Goal: Task Accomplishment & Management: Use online tool/utility

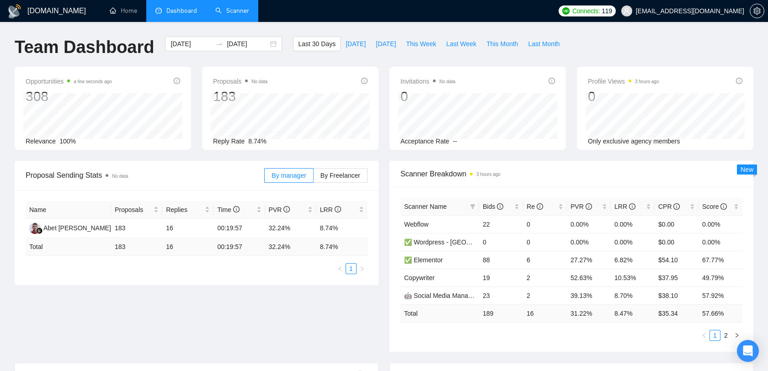
click at [235, 10] on link "Scanner" at bounding box center [232, 11] width 34 height 8
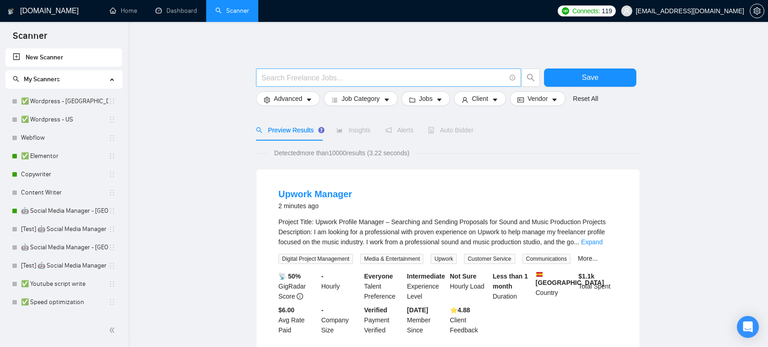
click at [367, 75] on input "text" at bounding box center [383, 77] width 244 height 11
click at [357, 74] on input "text" at bounding box center [383, 77] width 244 height 11
paste input ""React Native" | "React-native" | reactnative"
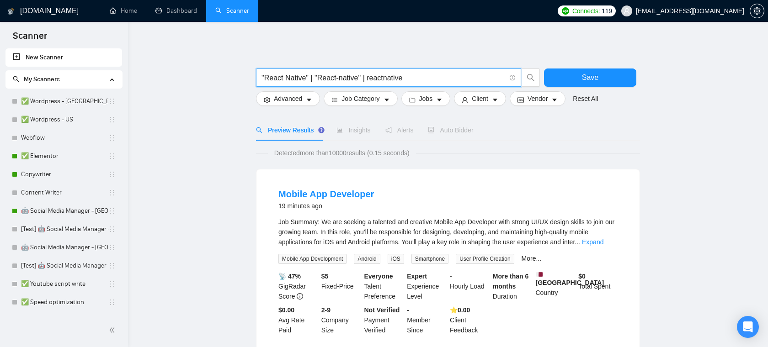
click at [356, 77] on input ""React Native" | "React-native" | reactnative" at bounding box center [383, 77] width 244 height 11
click at [388, 79] on input ""React Native" | "React-native" | reactnative" at bounding box center [383, 77] width 244 height 11
type input ""React Native" | "React-native" | reactnative"
click at [576, 69] on button "Save" at bounding box center [590, 78] width 92 height 18
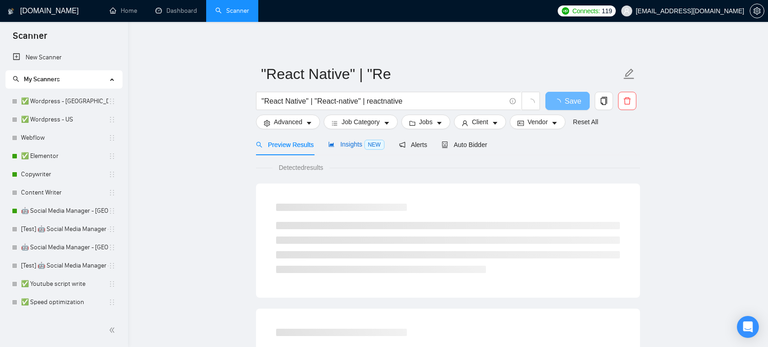
click at [354, 144] on span "Insights NEW" at bounding box center [356, 144] width 56 height 7
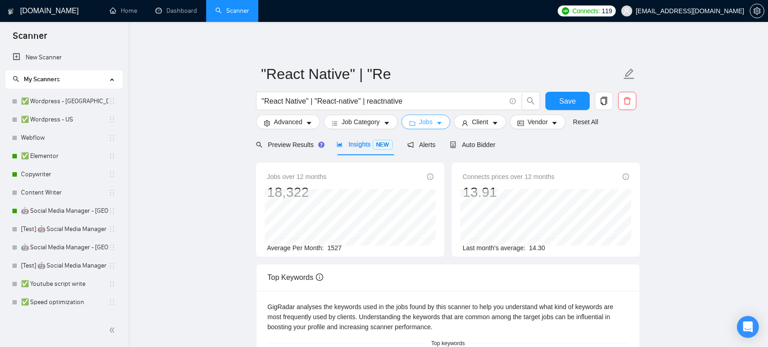
click at [428, 119] on span "Jobs" at bounding box center [426, 122] width 14 height 10
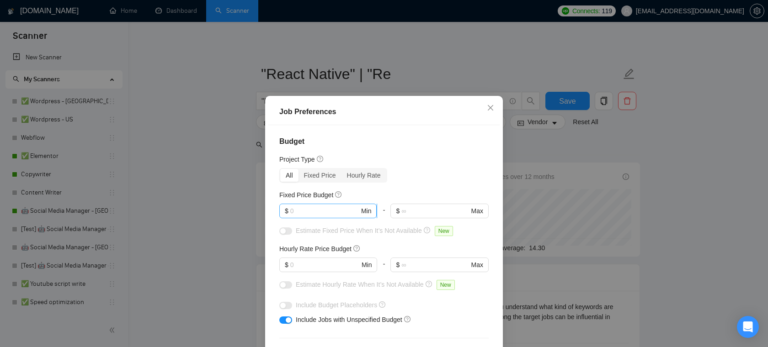
click at [332, 213] on input "text" at bounding box center [324, 211] width 69 height 10
click at [326, 269] on input "text" at bounding box center [324, 265] width 69 height 10
type input "20"
click at [315, 212] on input "text" at bounding box center [324, 211] width 69 height 10
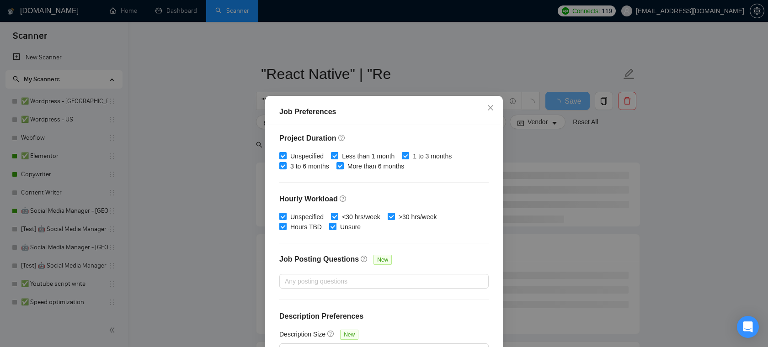
scroll to position [61, 0]
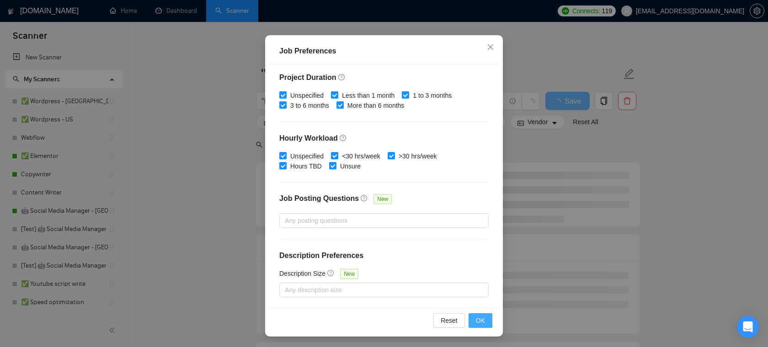
type input "1000"
click at [481, 320] on span "OK" at bounding box center [480, 321] width 9 height 10
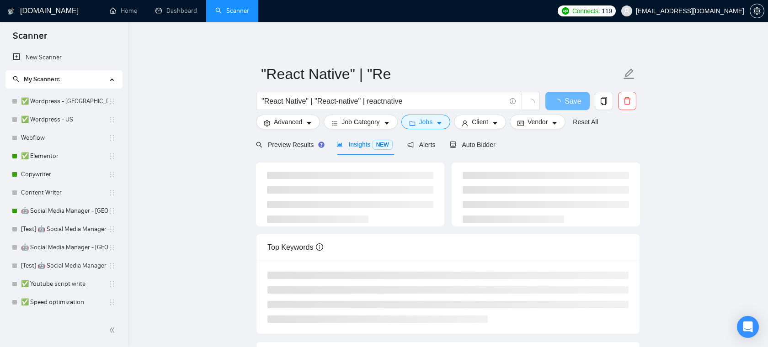
scroll to position [20, 0]
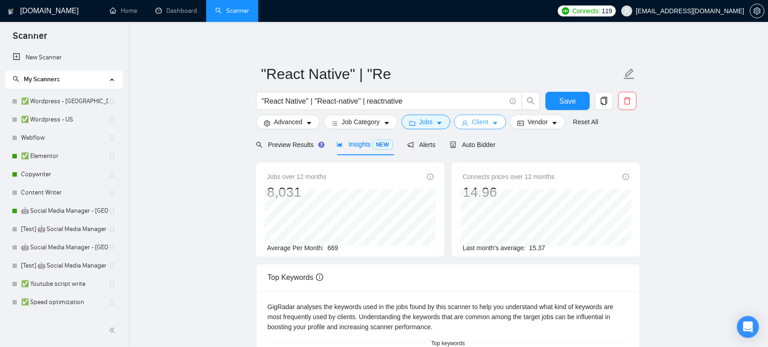
click at [488, 128] on button "Client" at bounding box center [480, 122] width 52 height 15
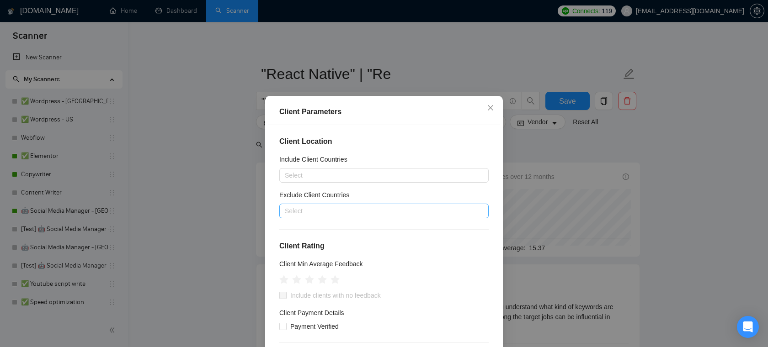
click at [325, 208] on div at bounding box center [380, 211] width 196 height 11
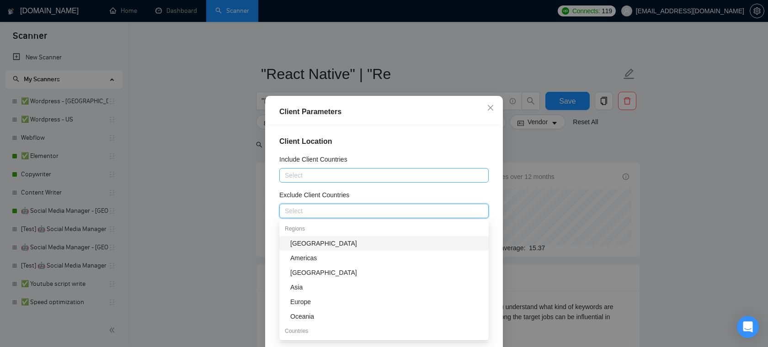
click at [326, 177] on div at bounding box center [380, 175] width 196 height 11
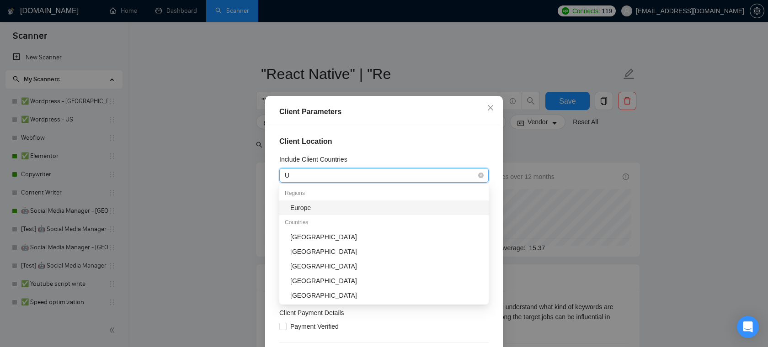
type input "Un"
click at [311, 220] on div "United Kingdom" at bounding box center [386, 223] width 193 height 10
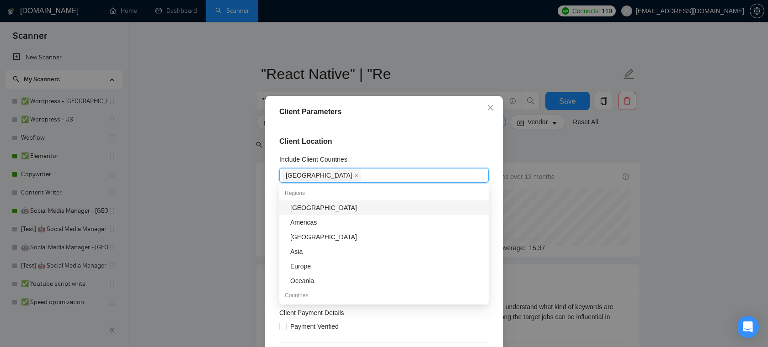
type input "U"
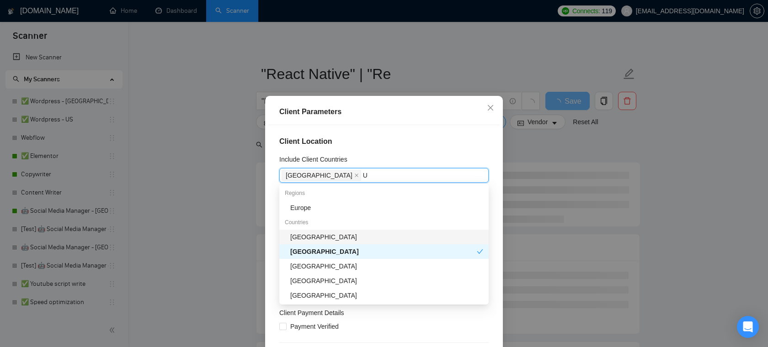
click at [316, 238] on div "[GEOGRAPHIC_DATA]" at bounding box center [386, 237] width 193 height 10
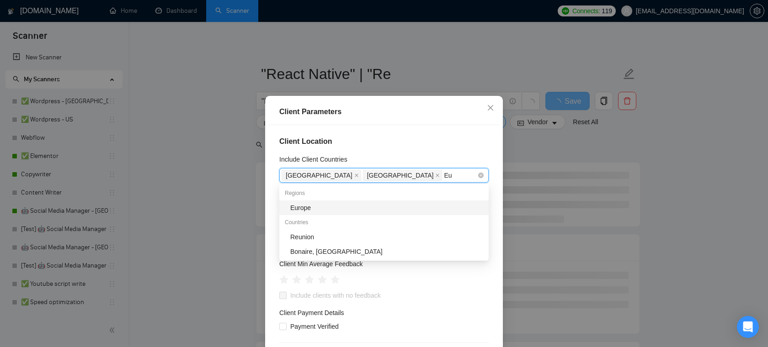
type input "Eur"
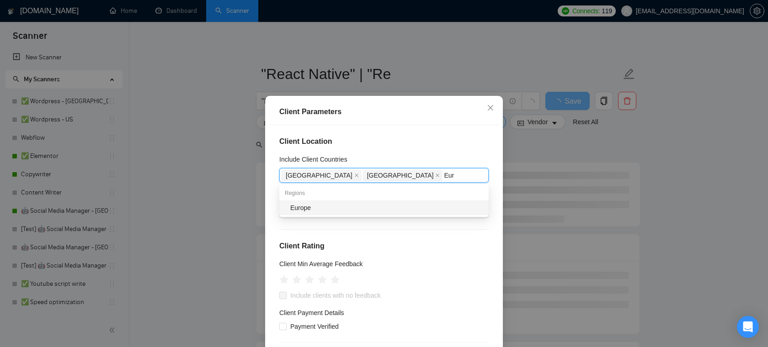
click at [351, 210] on div "Europe" at bounding box center [386, 208] width 193 height 10
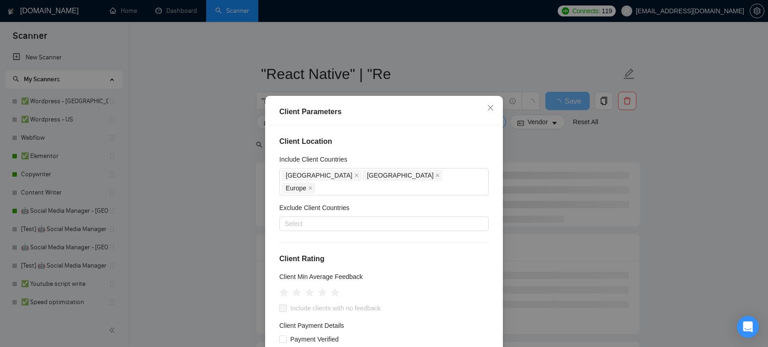
click at [459, 147] on h4 "Client Location" at bounding box center [383, 141] width 209 height 11
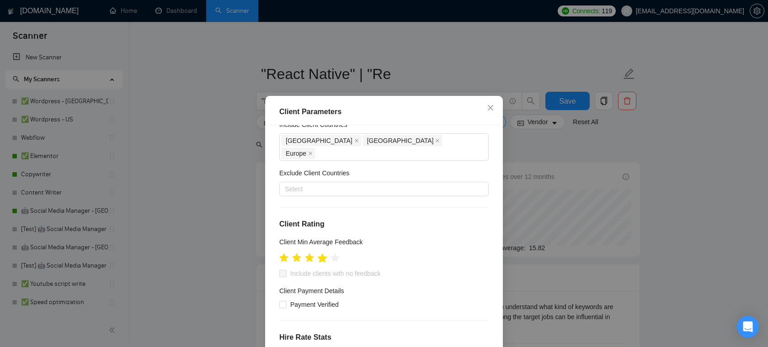
click at [324, 253] on icon "star" at bounding box center [323, 257] width 10 height 9
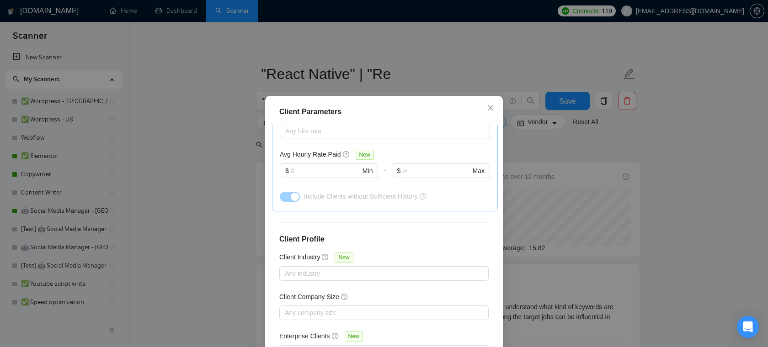
scroll to position [61, 0]
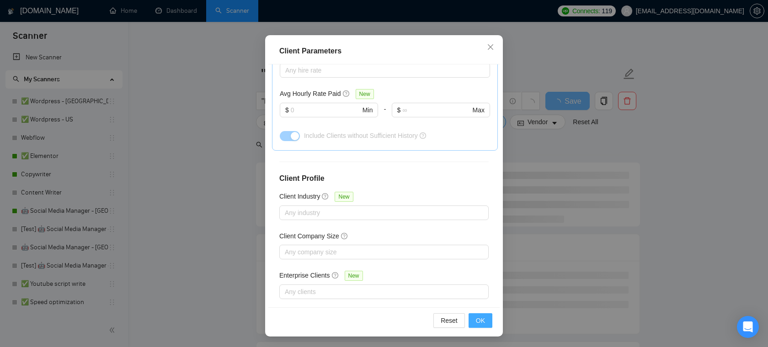
click at [484, 320] on span "OK" at bounding box center [480, 321] width 9 height 10
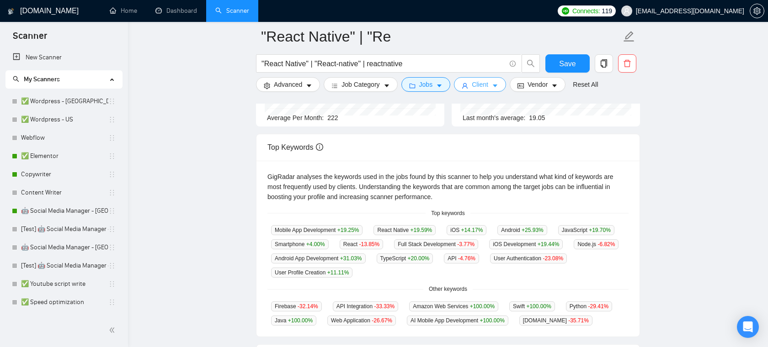
scroll to position [139, 0]
drag, startPoint x: 475, startPoint y: 288, endPoint x: 411, endPoint y: 288, distance: 64.5
click at [411, 288] on div "Other keywords" at bounding box center [447, 288] width 361 height 9
click at [443, 283] on div "GigRadar analyses the keywords used in the jobs found by this scanner to help y…" at bounding box center [447, 248] width 383 height 176
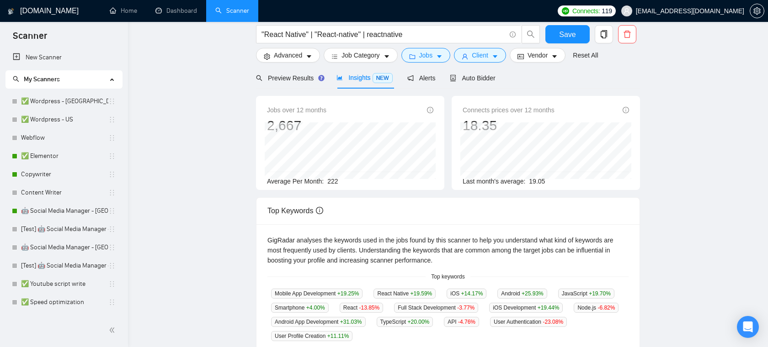
scroll to position [0, 0]
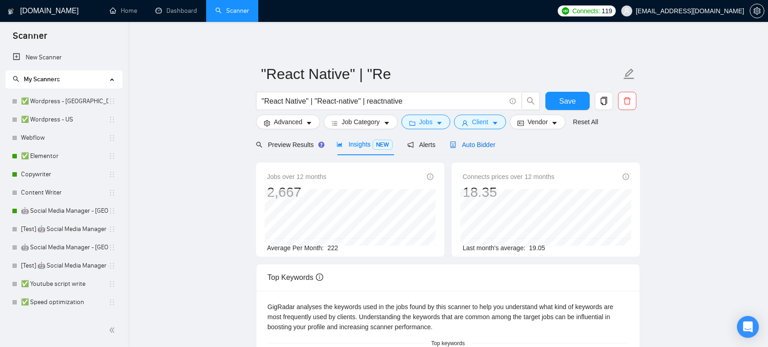
click at [469, 145] on span "Auto Bidder" at bounding box center [472, 144] width 45 height 7
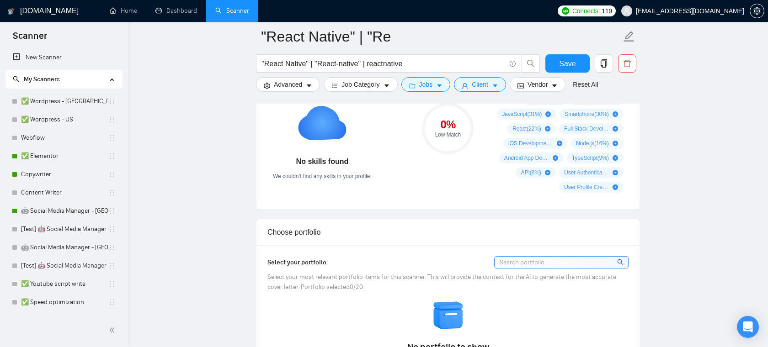
scroll to position [578, 0]
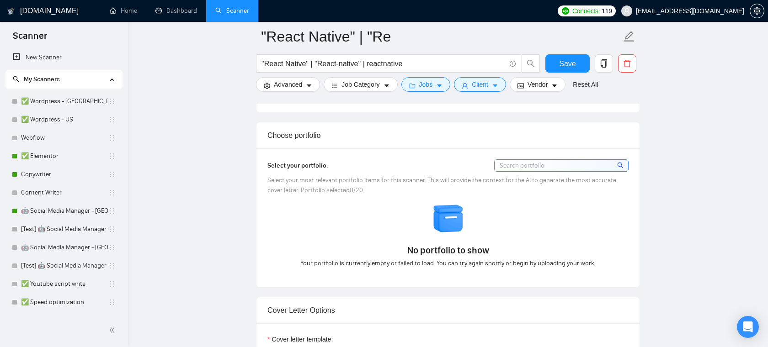
scroll to position [785, 0]
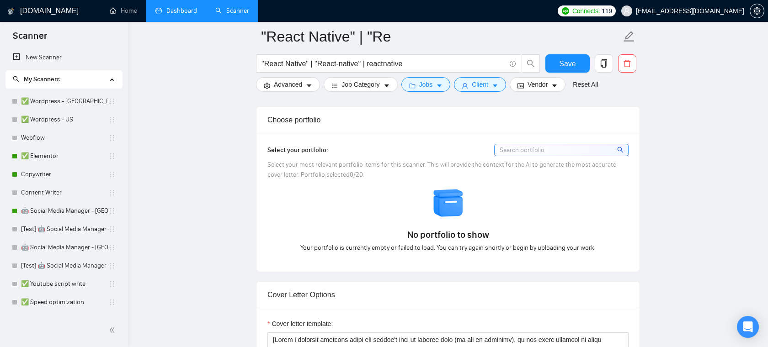
click at [181, 13] on link "Dashboard" at bounding box center [176, 11] width 42 height 8
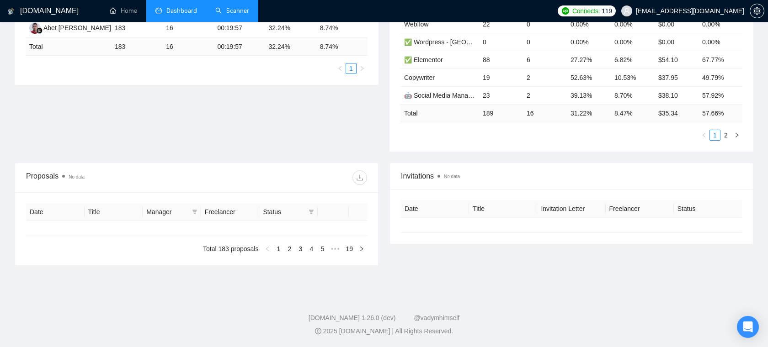
type input "2025-07-16"
type input "2025-08-15"
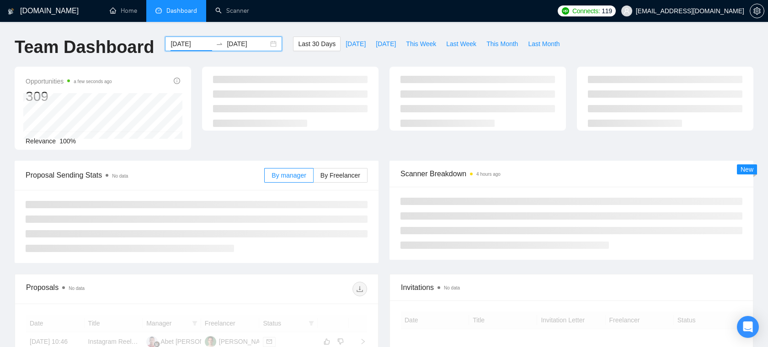
click at [188, 43] on input "2025-07-16" at bounding box center [192, 44] width 42 height 10
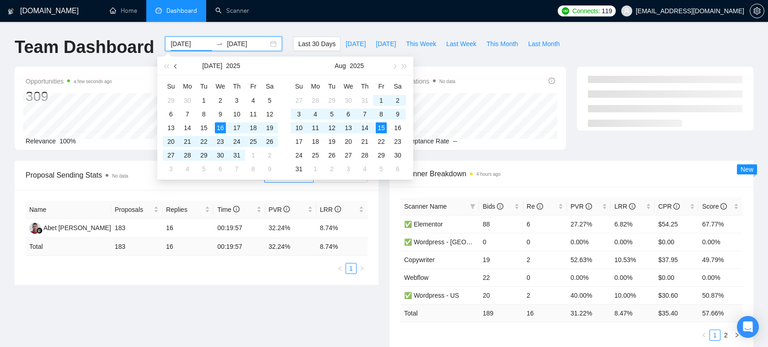
click at [174, 68] on button "button" at bounding box center [176, 66] width 10 height 18
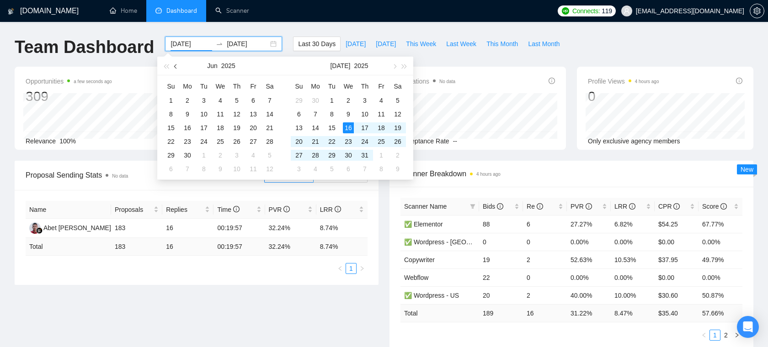
click at [174, 68] on button "button" at bounding box center [176, 66] width 10 height 18
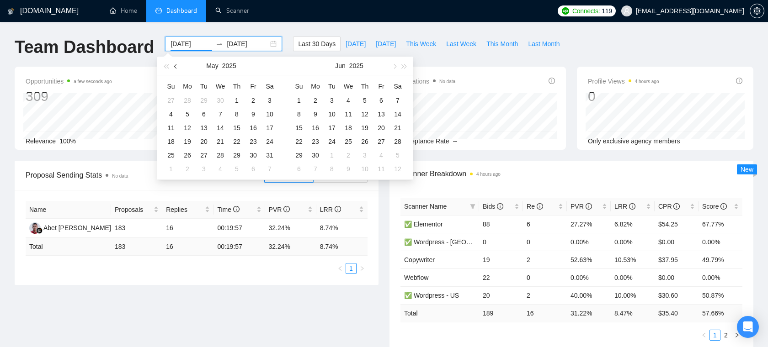
click at [174, 68] on button "button" at bounding box center [176, 66] width 10 height 18
type input "2025-04-02"
click at [221, 103] on div "2" at bounding box center [220, 100] width 11 height 11
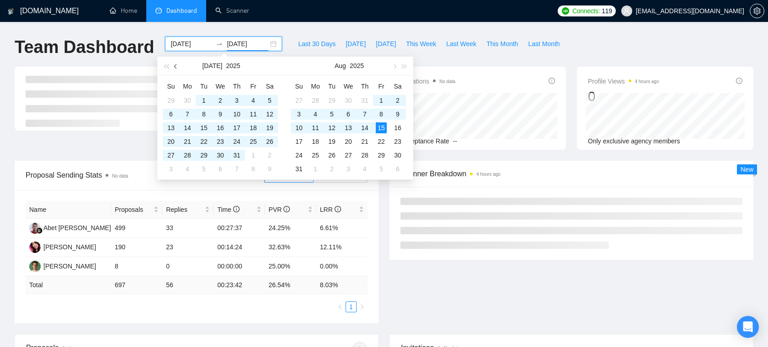
click at [176, 63] on button "button" at bounding box center [176, 66] width 10 height 18
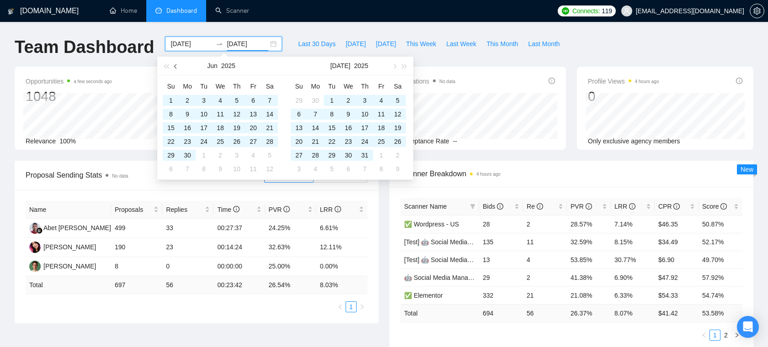
click at [176, 63] on button "button" at bounding box center [176, 66] width 10 height 18
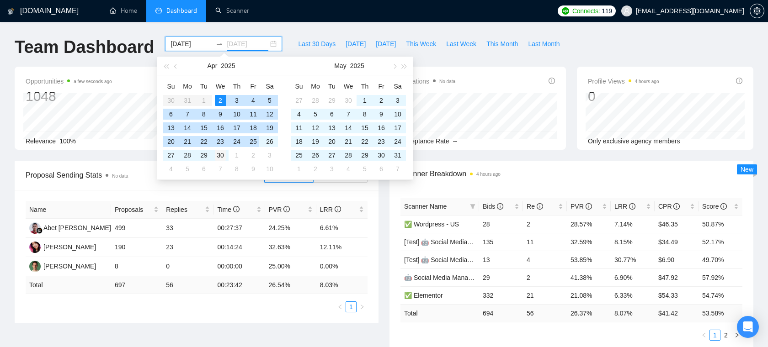
type input "2025-04-30"
click at [217, 155] on div "30" at bounding box center [220, 155] width 11 height 11
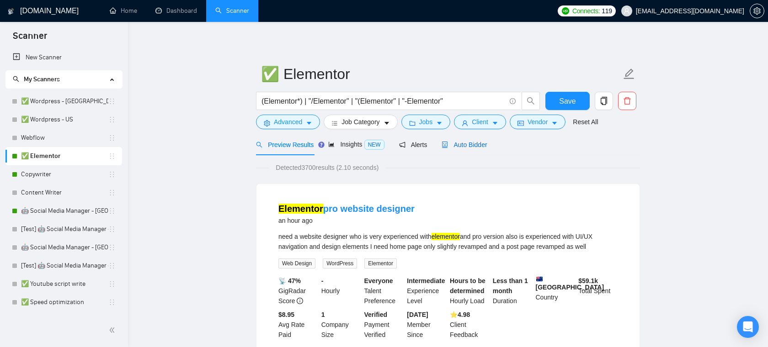
click at [469, 145] on span "Auto Bidder" at bounding box center [464, 144] width 45 height 7
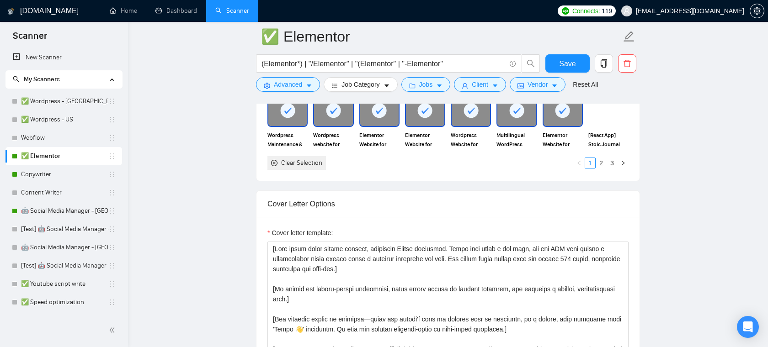
scroll to position [943, 0]
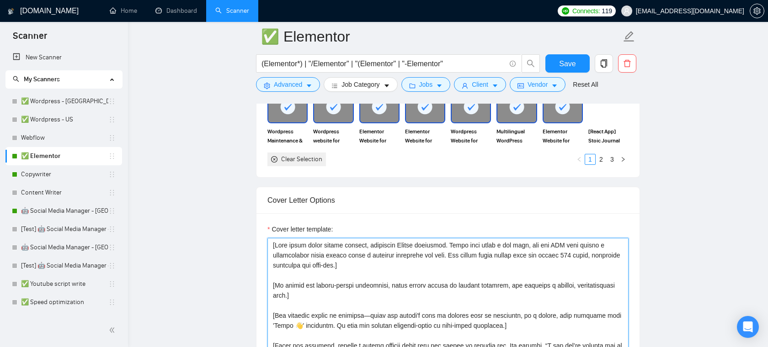
click at [424, 269] on textarea "Cover letter template:" at bounding box center [447, 341] width 361 height 206
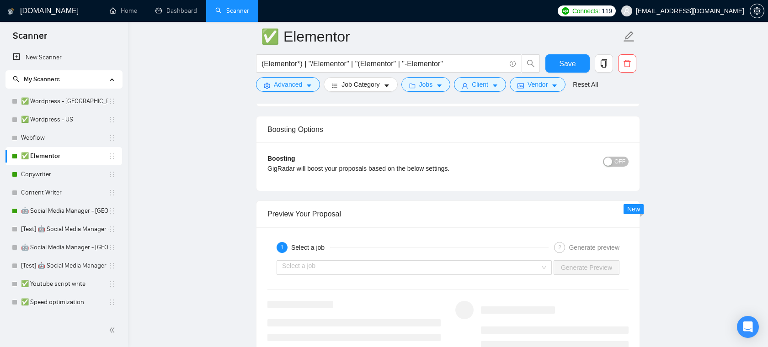
scroll to position [1663, 0]
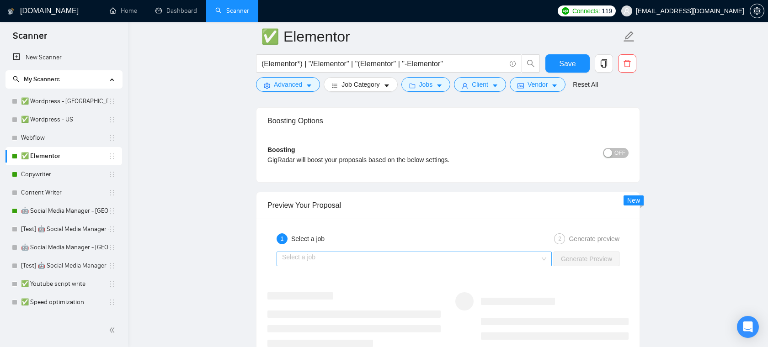
click at [421, 260] on input "search" at bounding box center [411, 259] width 258 height 14
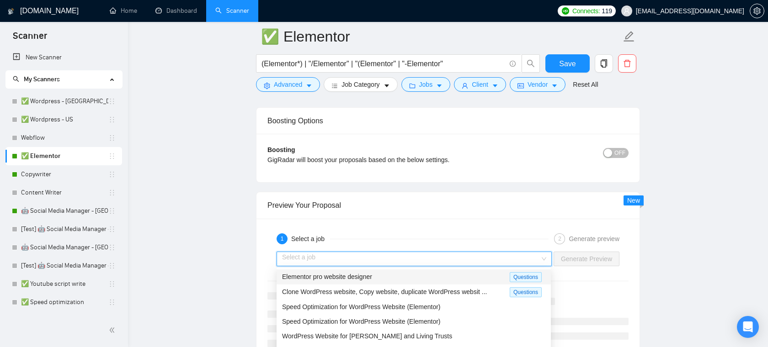
click at [359, 278] on span "Elementor pro website designer" at bounding box center [327, 276] width 90 height 7
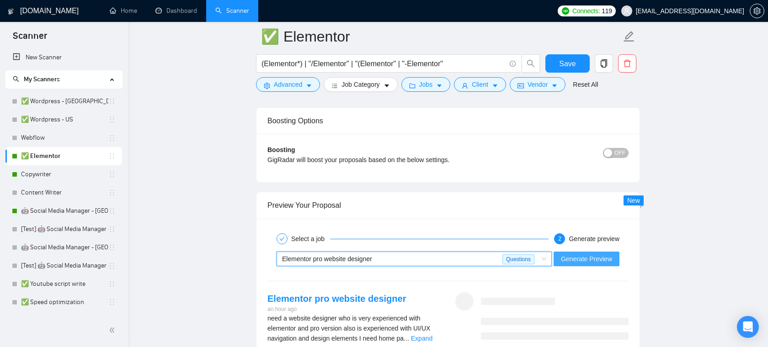
click at [570, 261] on span "Generate Preview" at bounding box center [586, 259] width 51 height 10
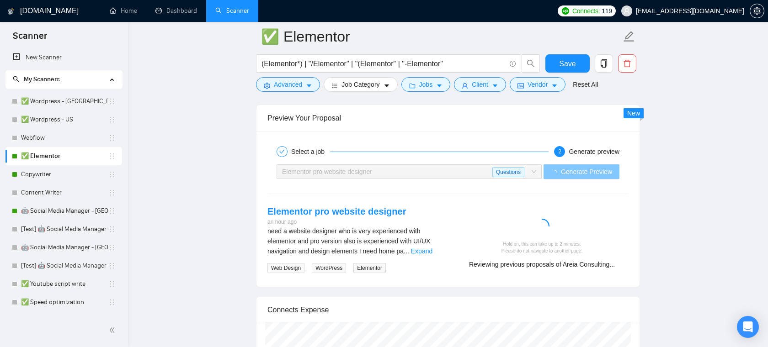
scroll to position [1749, 0]
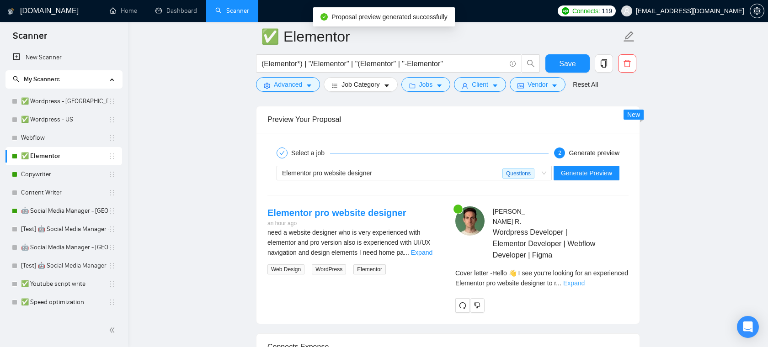
click at [585, 284] on link "Expand" at bounding box center [573, 283] width 21 height 7
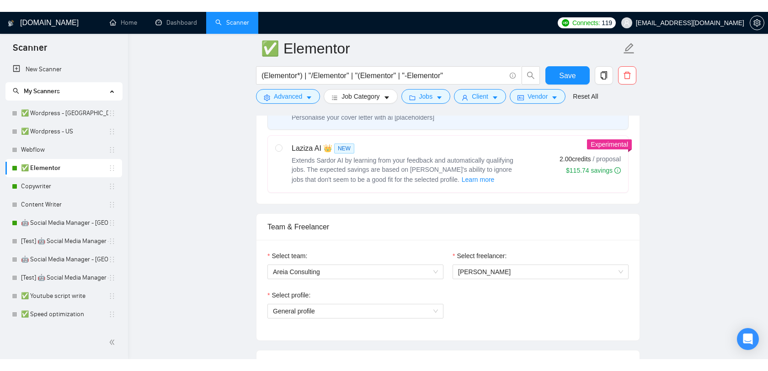
scroll to position [369, 0]
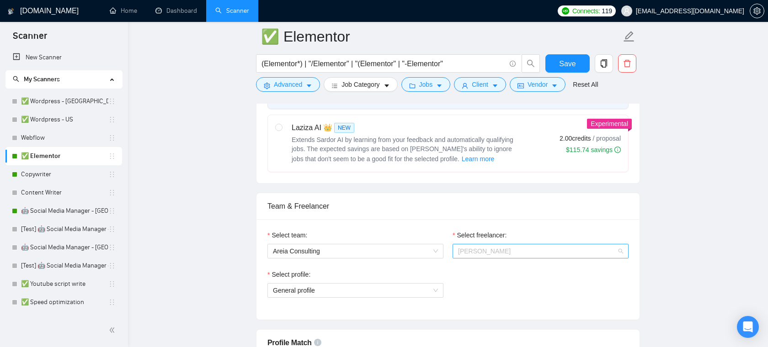
click at [493, 255] on span "[PERSON_NAME]" at bounding box center [540, 252] width 165 height 14
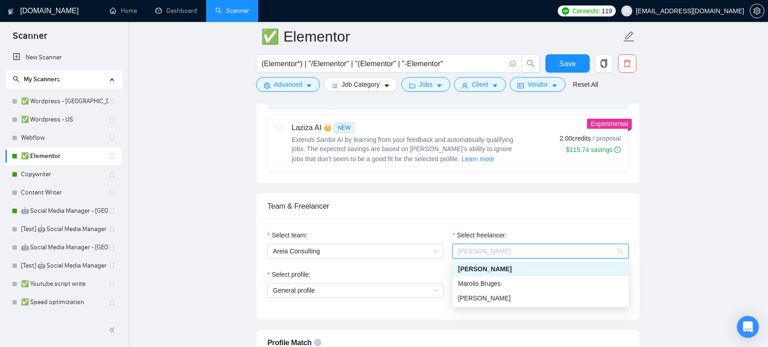
click at [521, 220] on div "Select team: Areia Consulting Select freelancer: [PERSON_NAME] Puerta Select pr…" at bounding box center [447, 269] width 383 height 101
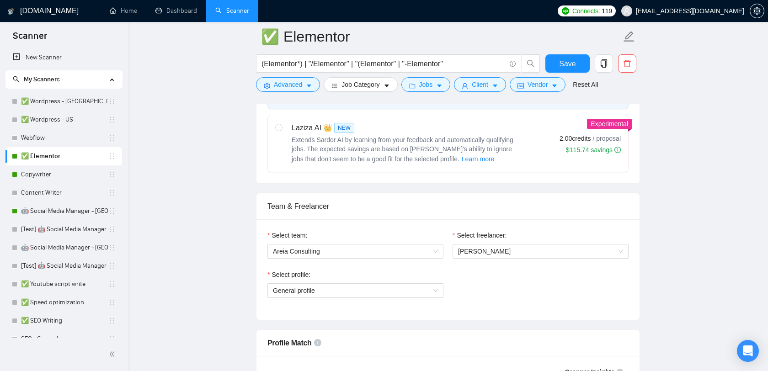
click at [75, 11] on div "[DOMAIN_NAME]" at bounding box center [44, 11] width 75 height 22
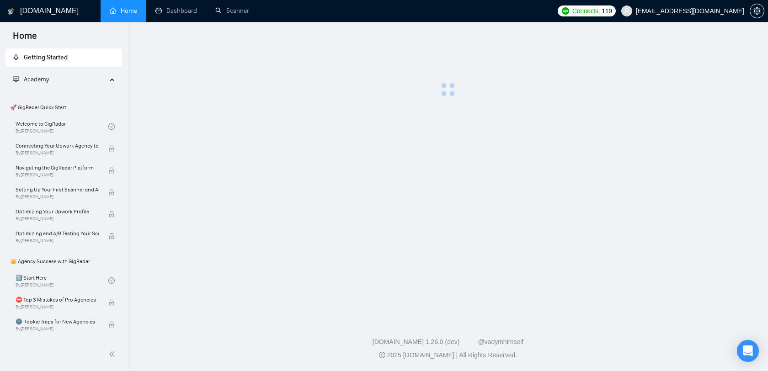
click at [53, 12] on h1 "[DOMAIN_NAME]" at bounding box center [49, 11] width 59 height 22
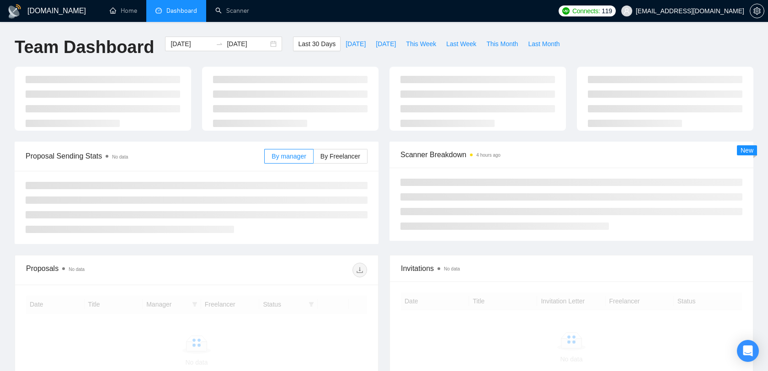
click at [183, 52] on div "2025-07-16 2025-08-15" at bounding box center [224, 52] width 128 height 30
click at [183, 48] on input "2025-07-16" at bounding box center [192, 44] width 42 height 10
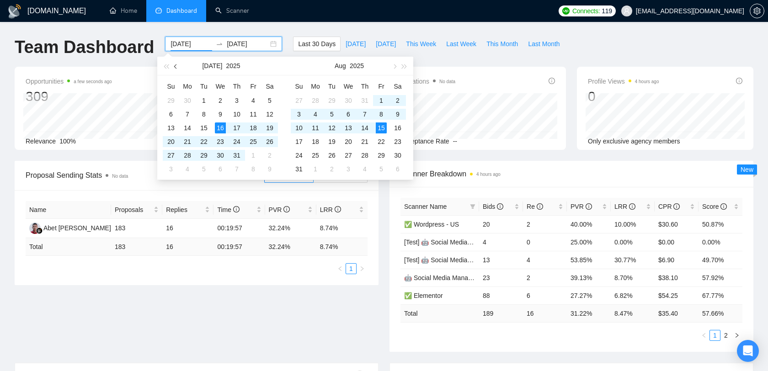
click at [176, 68] on button "button" at bounding box center [176, 66] width 10 height 18
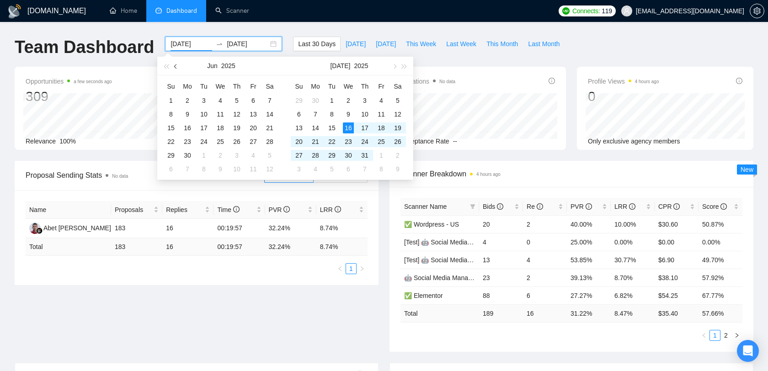
click at [176, 68] on button "button" at bounding box center [176, 66] width 10 height 18
click at [180, 69] on button "button" at bounding box center [176, 66] width 10 height 18
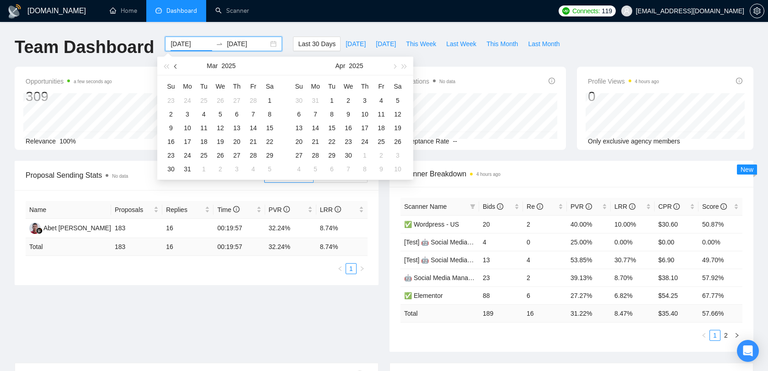
click at [180, 69] on button "button" at bounding box center [176, 66] width 10 height 18
type input "2025-01-01"
click at [350, 100] on div "1" at bounding box center [348, 100] width 11 height 11
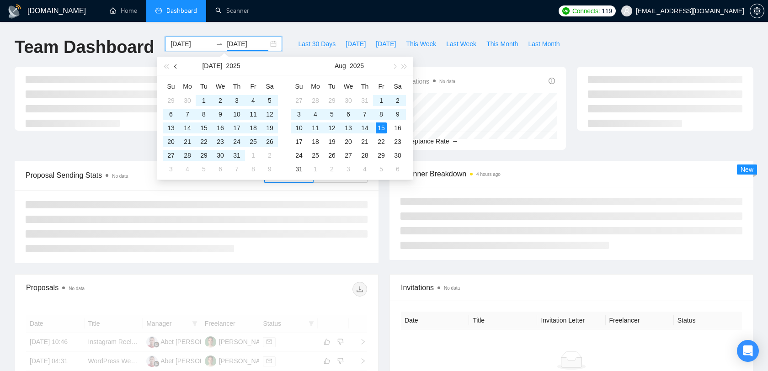
click at [176, 68] on span "button" at bounding box center [176, 66] width 5 height 5
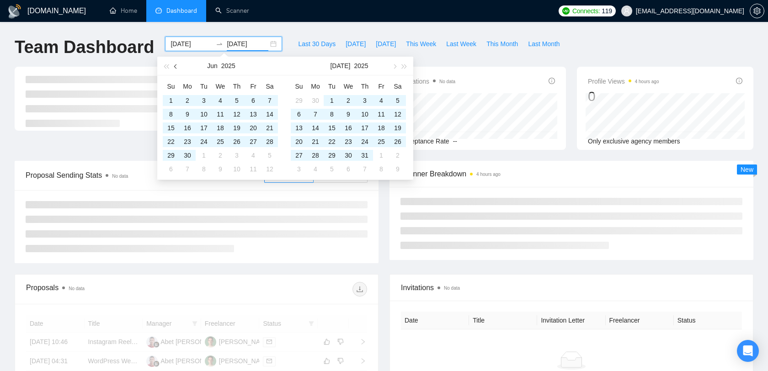
click at [176, 68] on span "button" at bounding box center [176, 66] width 5 height 5
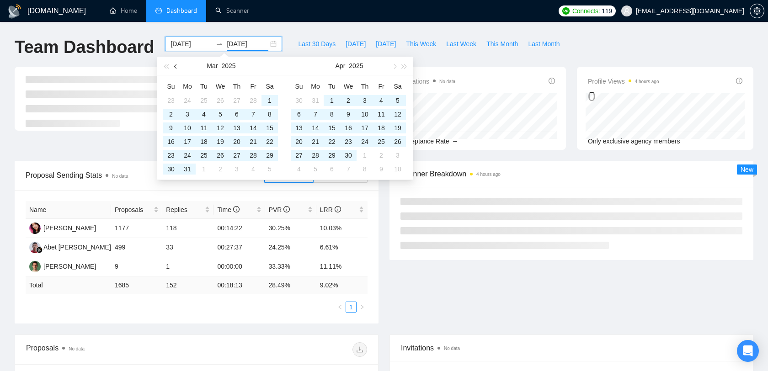
click at [176, 68] on span "button" at bounding box center [176, 66] width 5 height 5
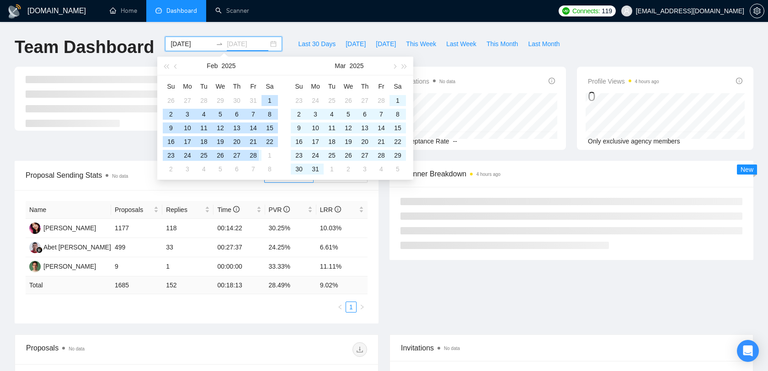
click at [257, 154] on div "28" at bounding box center [253, 155] width 11 height 11
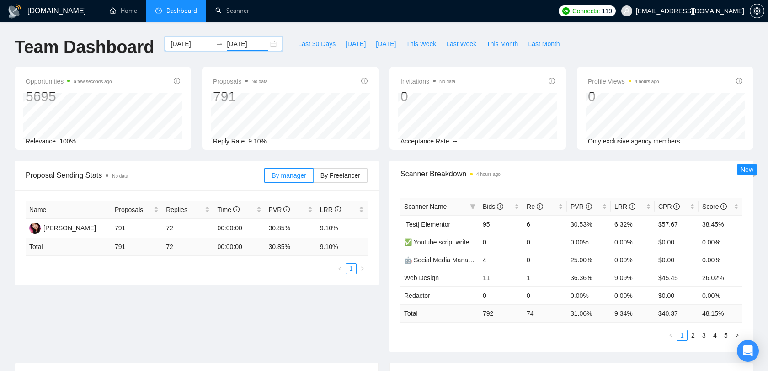
click at [229, 43] on input "2025-02-28" at bounding box center [248, 44] width 42 height 10
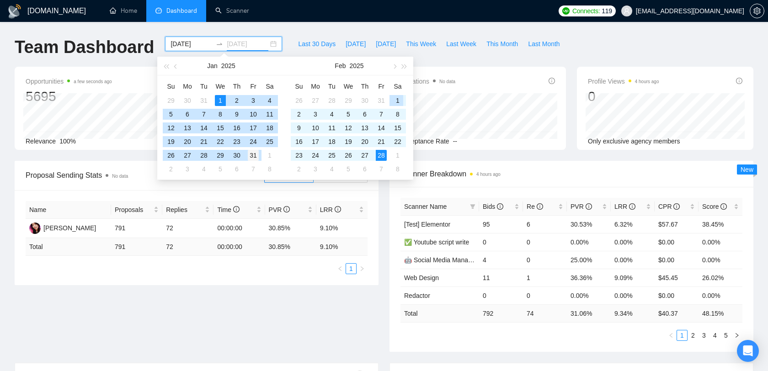
type input "2025-01-31"
click at [253, 155] on div "31" at bounding box center [253, 155] width 11 height 11
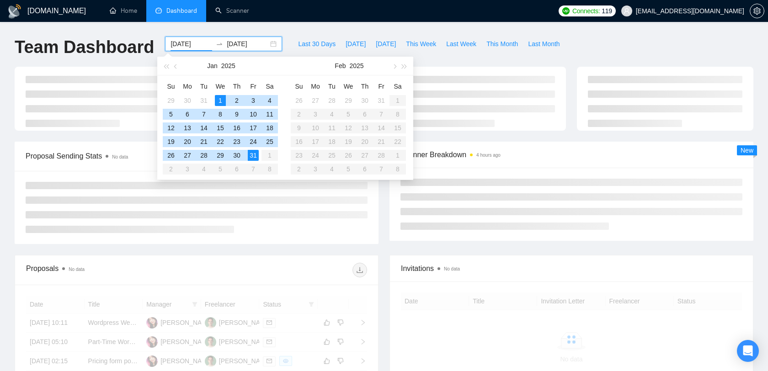
type input "2025-01-01"
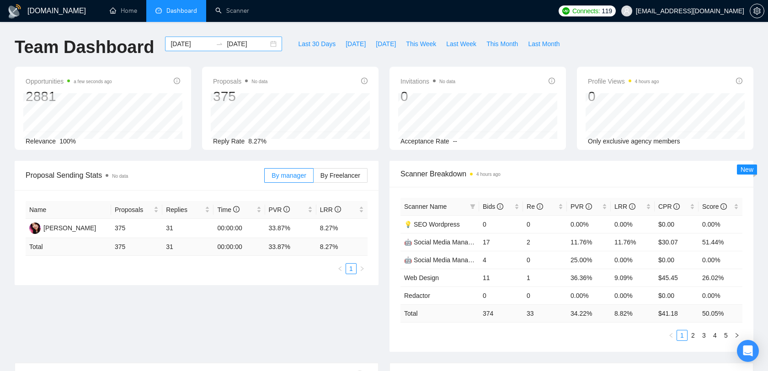
click at [243, 48] on input "2025-01-31" at bounding box center [248, 44] width 42 height 10
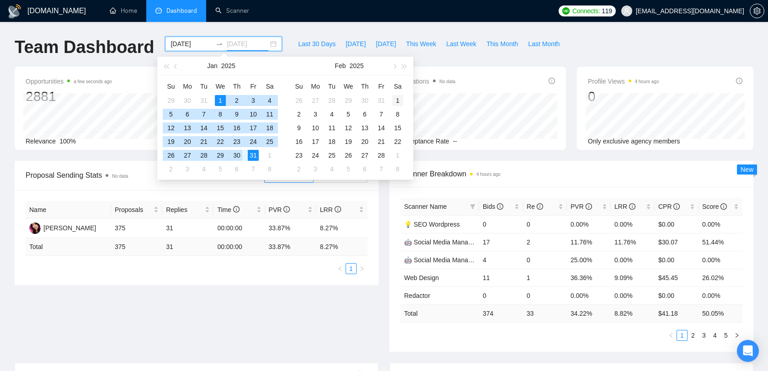
type input "2025-02-01"
click at [395, 99] on div "1" at bounding box center [397, 100] width 11 height 11
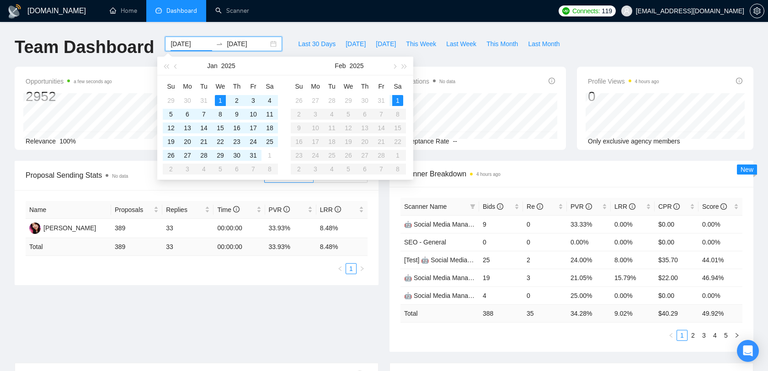
click at [191, 48] on input "2025-01-01" at bounding box center [192, 44] width 42 height 10
type input "2025-02-01"
click at [397, 94] on td "1" at bounding box center [397, 101] width 16 height 14
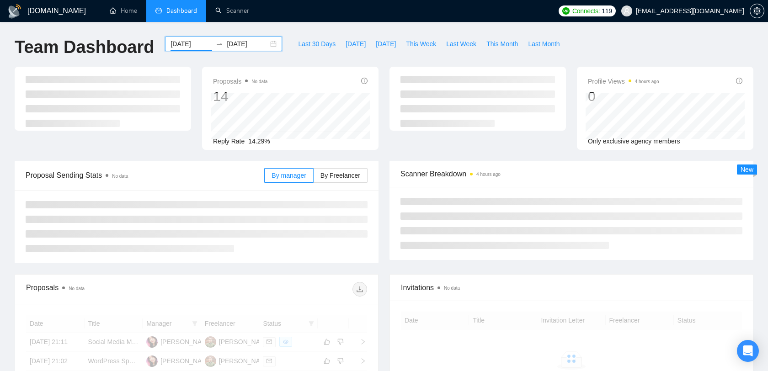
click at [247, 38] on div "2025-02-01 2025-02-01" at bounding box center [223, 44] width 117 height 15
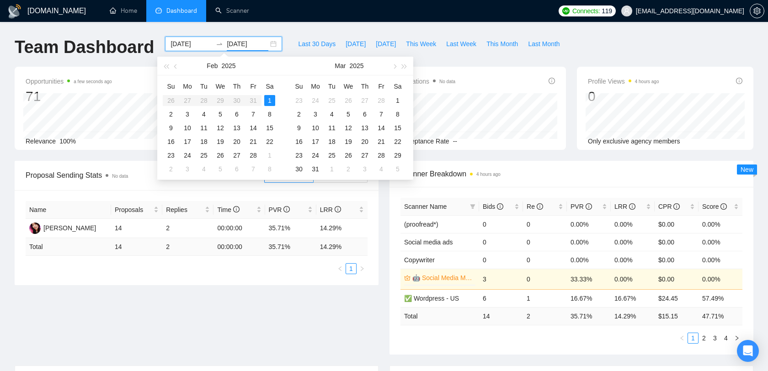
click at [247, 43] on input "2025-02-01" at bounding box center [248, 44] width 42 height 10
type input "2025-02-28"
click at [256, 156] on div "28" at bounding box center [253, 155] width 11 height 11
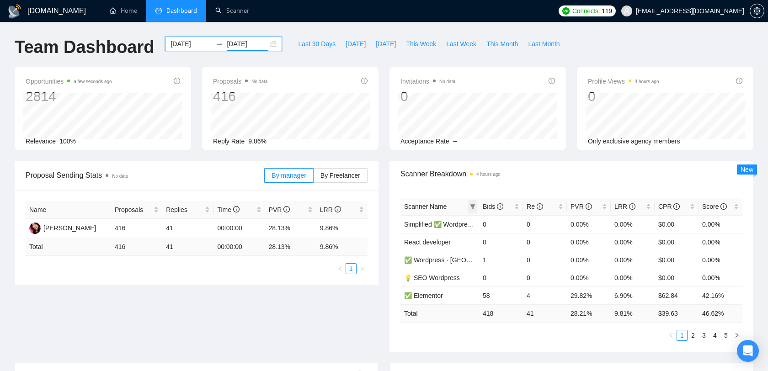
click at [472, 208] on icon "filter" at bounding box center [472, 206] width 5 height 5
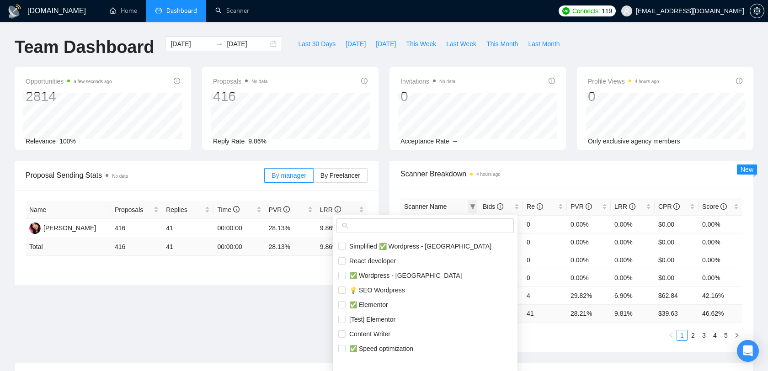
click at [472, 208] on icon "filter" at bounding box center [472, 206] width 5 height 5
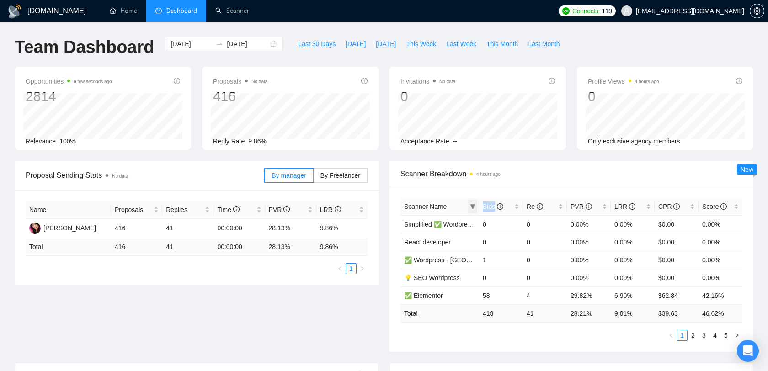
click at [472, 208] on icon "filter" at bounding box center [472, 206] width 5 height 5
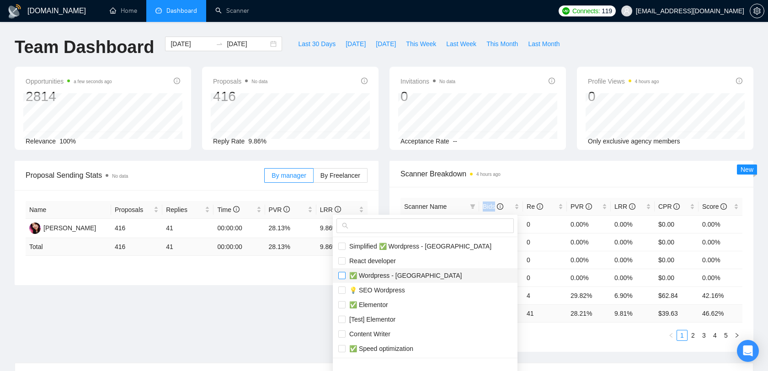
click at [342, 274] on input "checkbox" at bounding box center [341, 275] width 7 height 7
checkbox input "true"
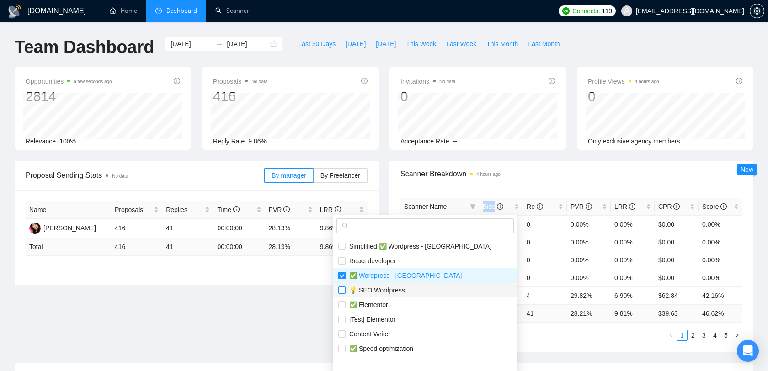
click at [343, 290] on input "checkbox" at bounding box center [341, 290] width 7 height 7
checkbox input "true"
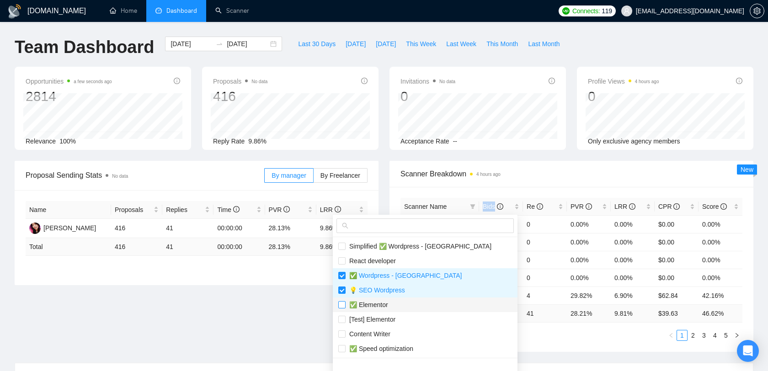
click at [343, 303] on input "checkbox" at bounding box center [341, 304] width 7 height 7
checkbox input "true"
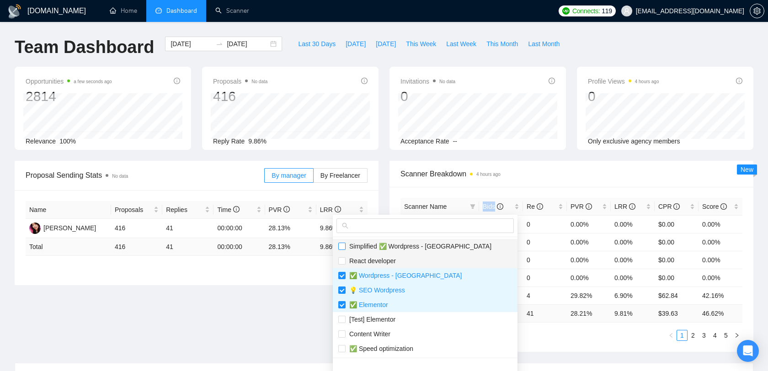
click at [339, 249] on input "checkbox" at bounding box center [341, 246] width 7 height 7
checkbox input "true"
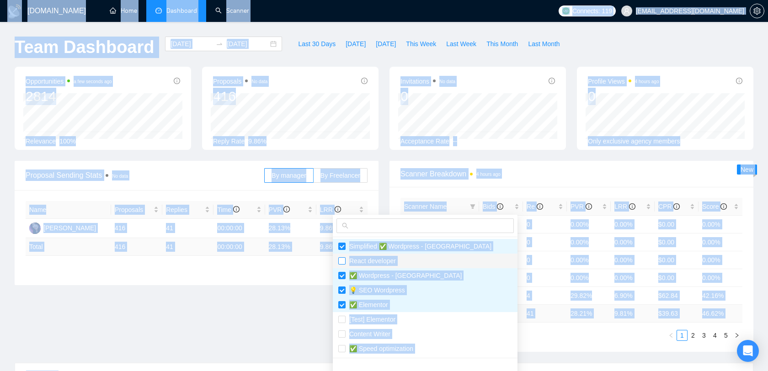
click at [341, 259] on input "checkbox" at bounding box center [341, 260] width 7 height 7
checkbox input "true"
click at [342, 320] on input "checkbox" at bounding box center [341, 319] width 7 height 7
checkbox input "true"
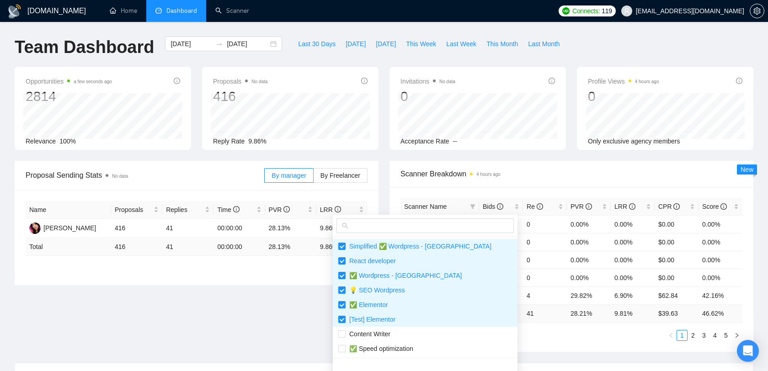
click at [264, 308] on div "Proposal Sending Stats No data By manager By Freelancer Name Proposals Replies …" at bounding box center [384, 262] width 750 height 202
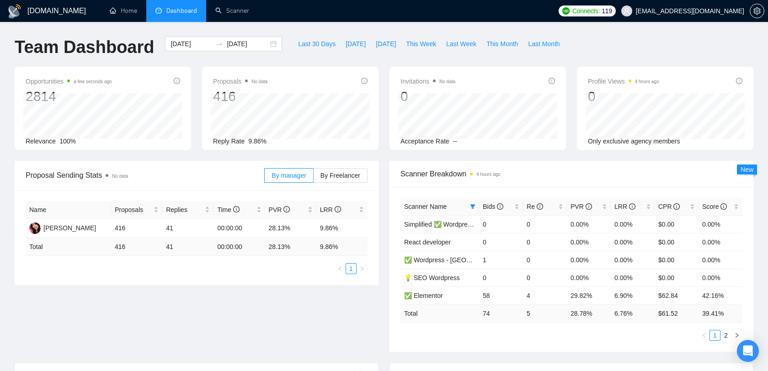
click at [429, 204] on span "Scanner Name" at bounding box center [425, 206] width 43 height 7
click at [471, 207] on icon "filter" at bounding box center [472, 206] width 5 height 5
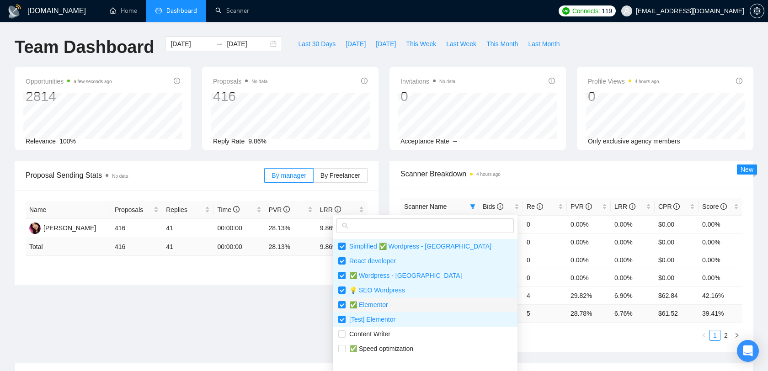
scroll to position [53, 0]
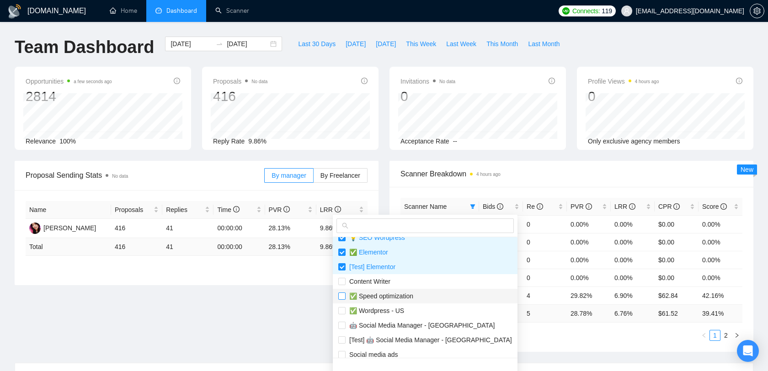
click at [339, 296] on input "checkbox" at bounding box center [341, 296] width 7 height 7
checkbox input "true"
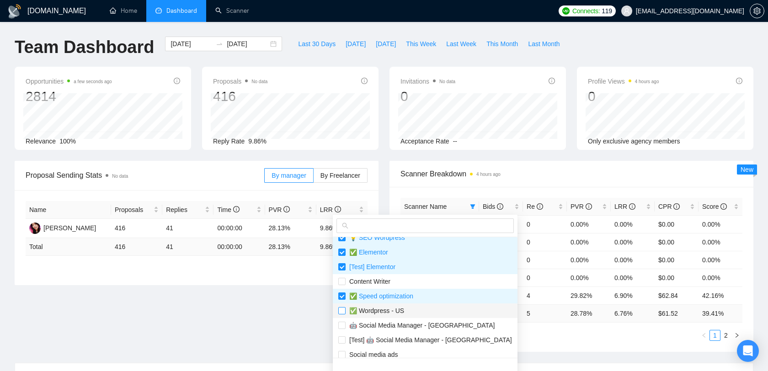
click at [342, 307] on input "checkbox" at bounding box center [341, 310] width 7 height 7
checkbox input "true"
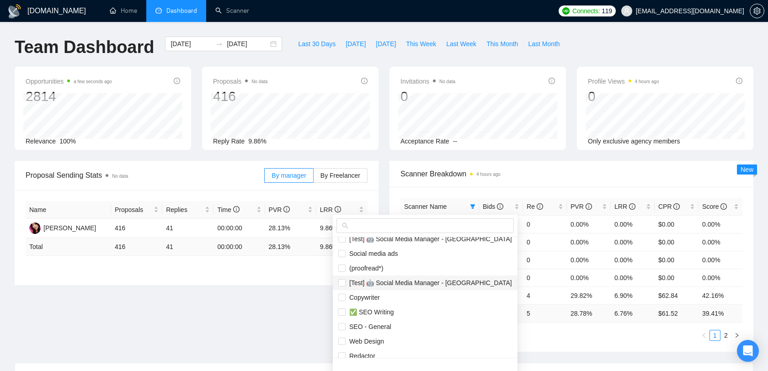
scroll to position [190, 0]
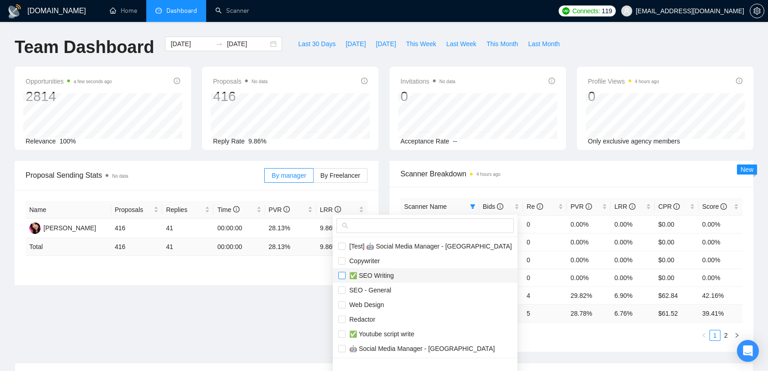
click at [341, 276] on input "checkbox" at bounding box center [341, 275] width 7 height 7
checkbox input "true"
click at [344, 332] on input "checkbox" at bounding box center [341, 334] width 7 height 7
checkbox input "true"
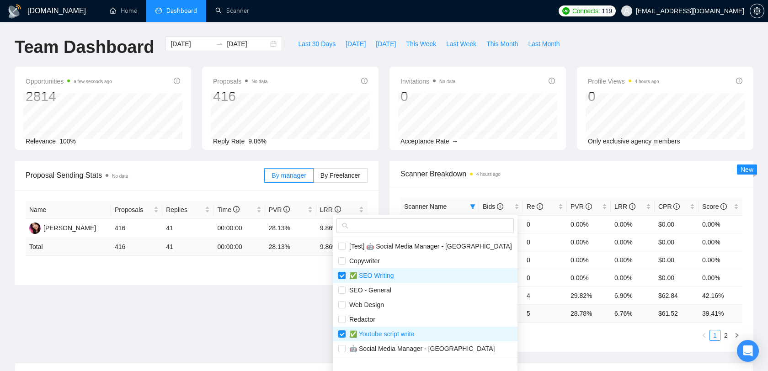
click at [603, 337] on ul "1 2" at bounding box center [571, 335] width 342 height 11
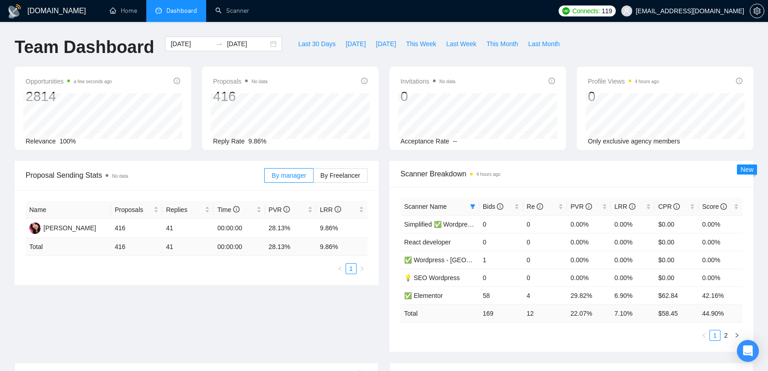
click at [459, 203] on span "Scanner Name" at bounding box center [435, 207] width 62 height 10
click at [473, 204] on icon "filter" at bounding box center [472, 206] width 5 height 5
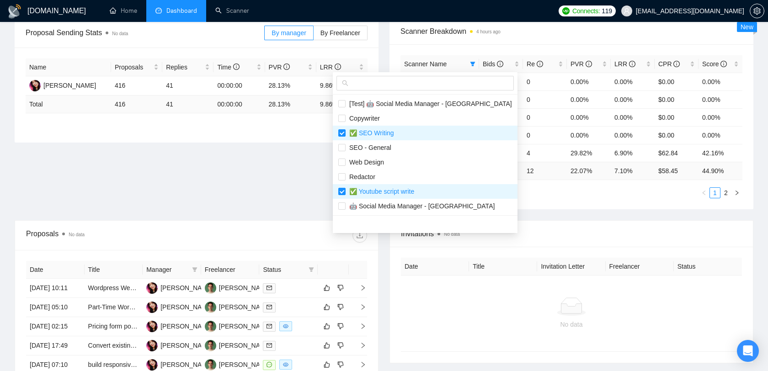
scroll to position [48, 0]
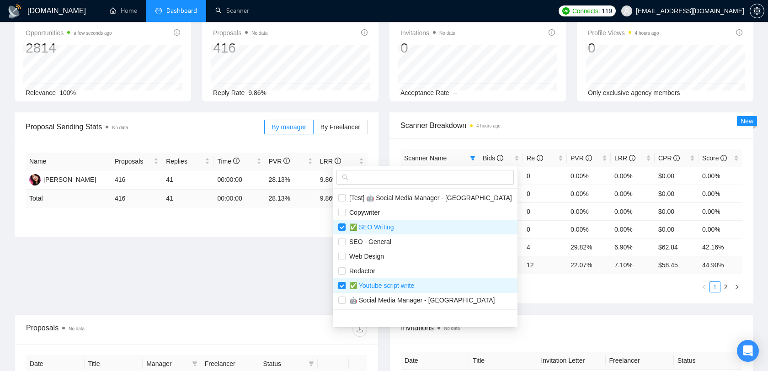
click at [302, 244] on div "Proposal Sending Stats No data By manager By Freelancer Name Proposals Replies …" at bounding box center [384, 213] width 750 height 202
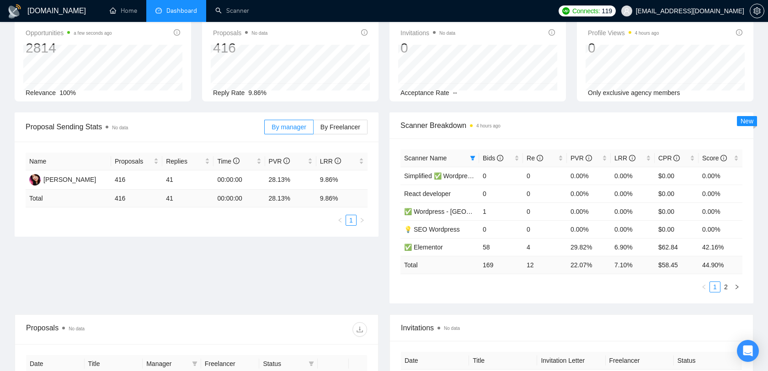
click at [302, 263] on div "Proposal Sending Stats No data By manager By Freelancer Name Proposals Replies …" at bounding box center [384, 213] width 750 height 202
click at [746, 123] on span "New" at bounding box center [747, 120] width 13 height 7
click at [726, 284] on link "2" at bounding box center [726, 287] width 10 height 10
click at [716, 287] on link "1" at bounding box center [715, 287] width 10 height 10
click at [650, 156] on div "LRR" at bounding box center [632, 158] width 37 height 10
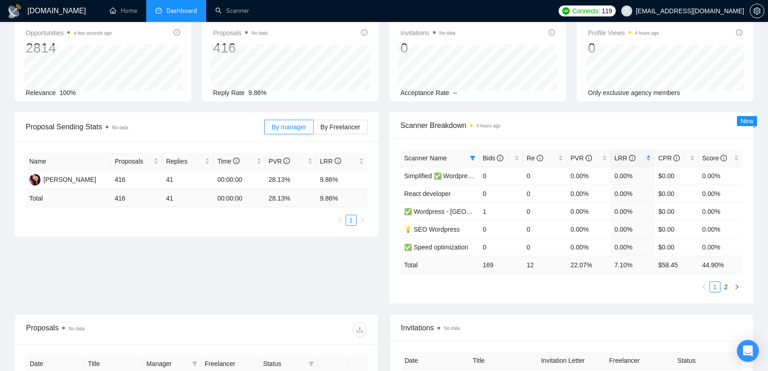
click at [650, 156] on div "LRR" at bounding box center [632, 158] width 37 height 10
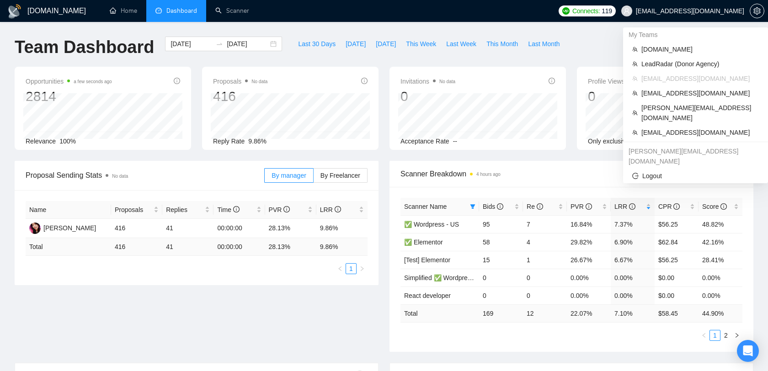
click at [727, 11] on span "[EMAIL_ADDRESS][DOMAIN_NAME]" at bounding box center [690, 11] width 108 height 0
click at [687, 51] on span "evacodes.com" at bounding box center [699, 49] width 117 height 10
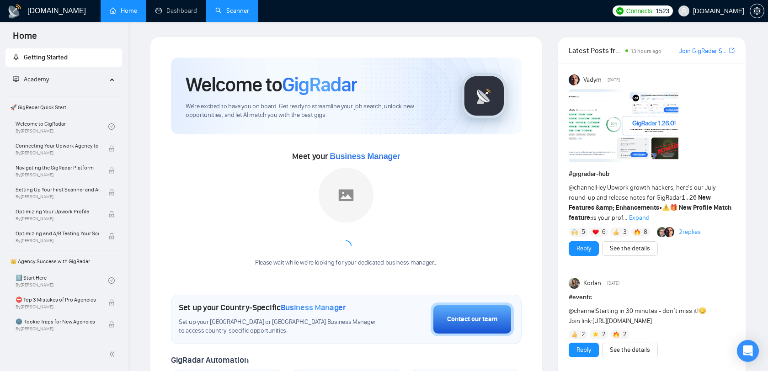
click at [225, 15] on link "Scanner" at bounding box center [232, 11] width 34 height 8
